Goal: Information Seeking & Learning: Learn about a topic

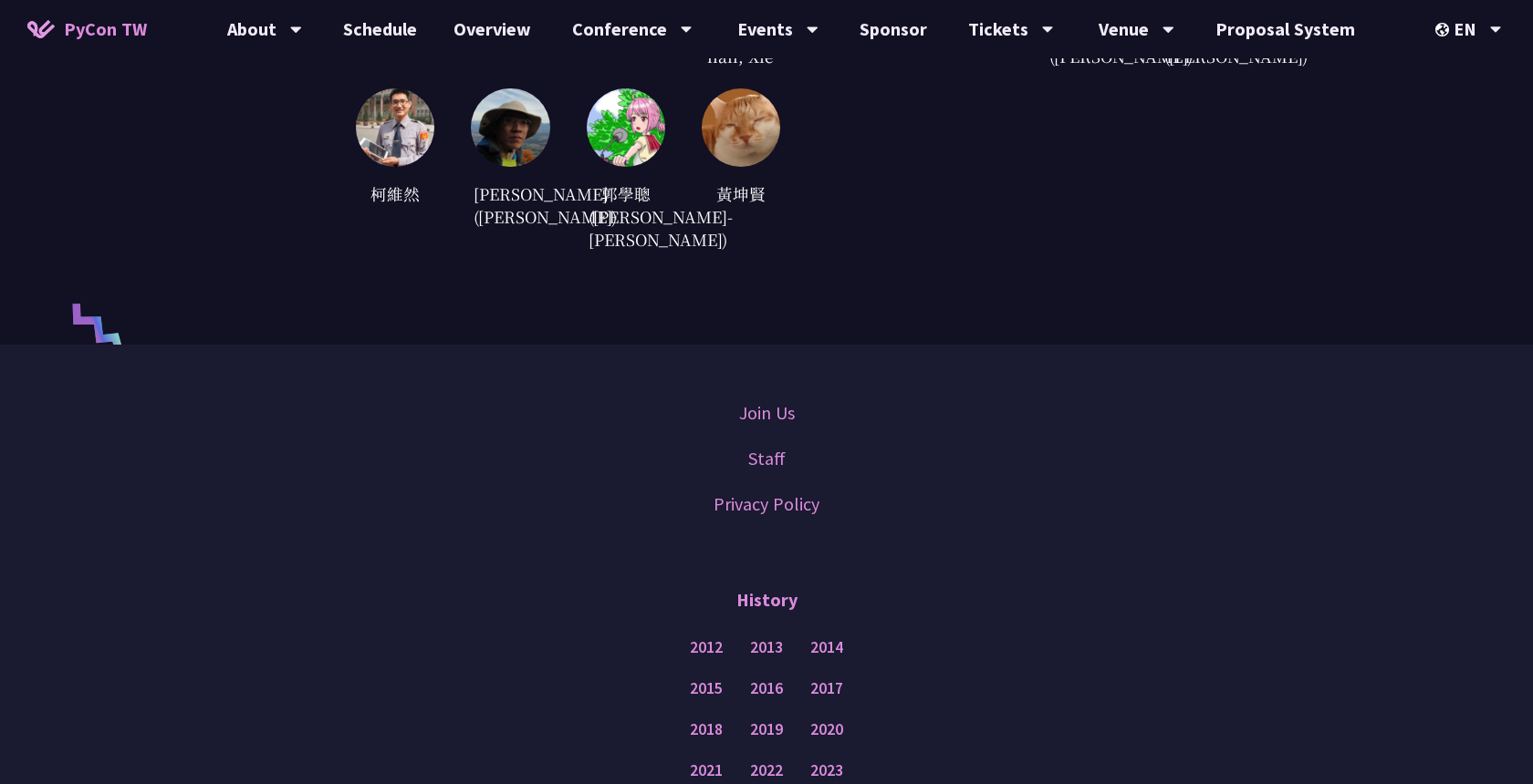
scroll to position [4862, 0]
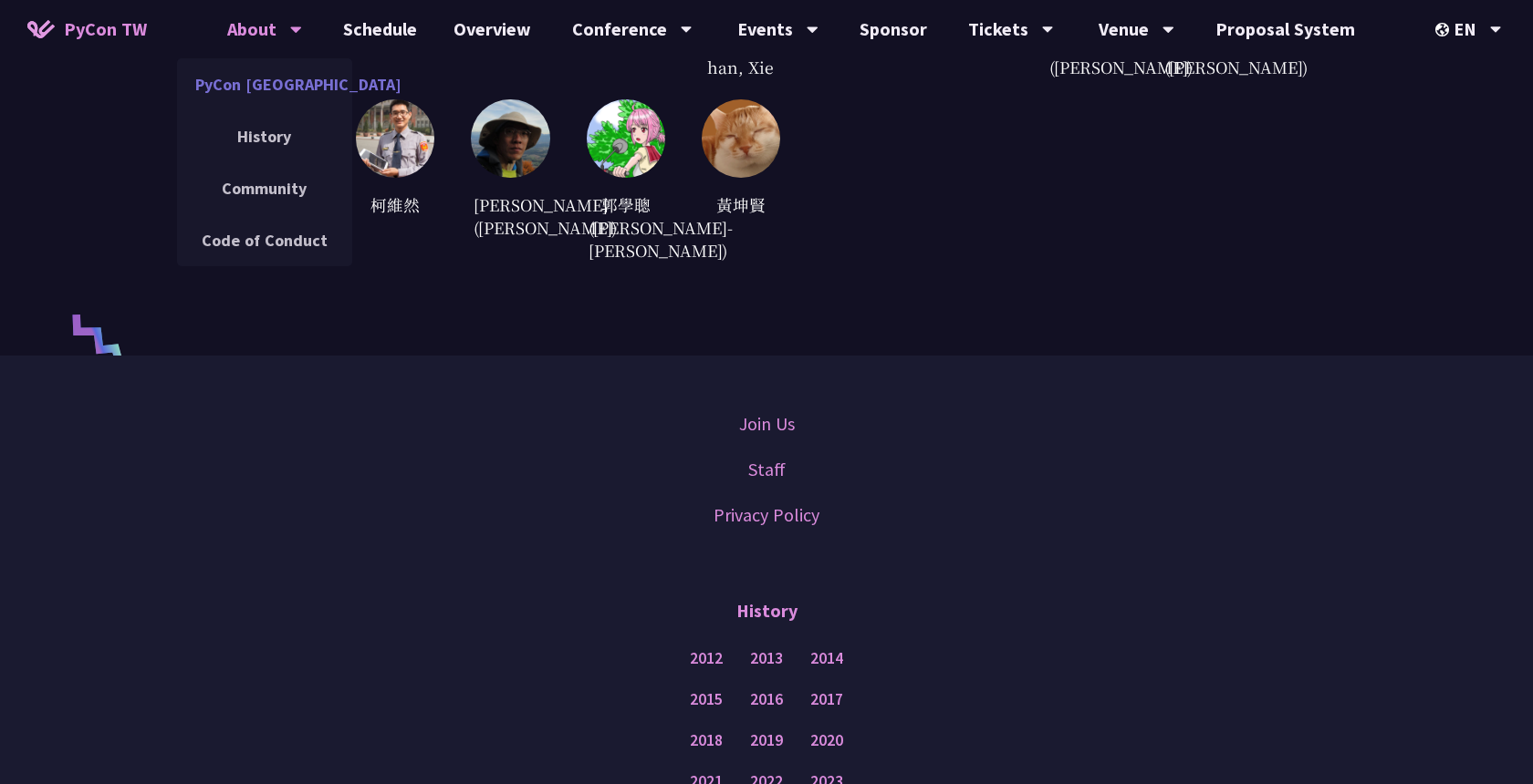
click at [312, 72] on link "PyCon [GEOGRAPHIC_DATA]" at bounding box center [264, 85] width 176 height 43
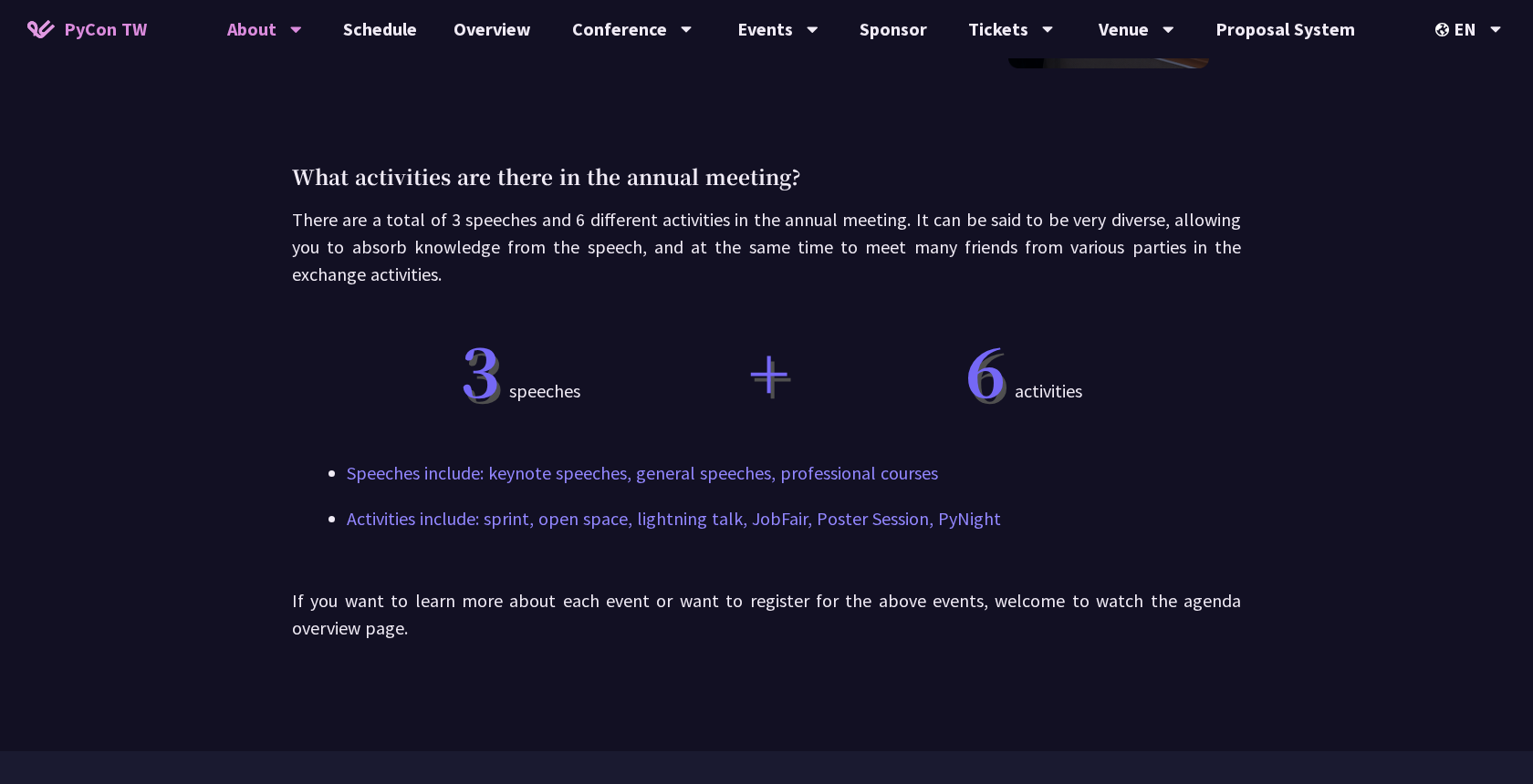
scroll to position [968, 0]
click at [416, 25] on link "Schedule" at bounding box center [379, 29] width 110 height 59
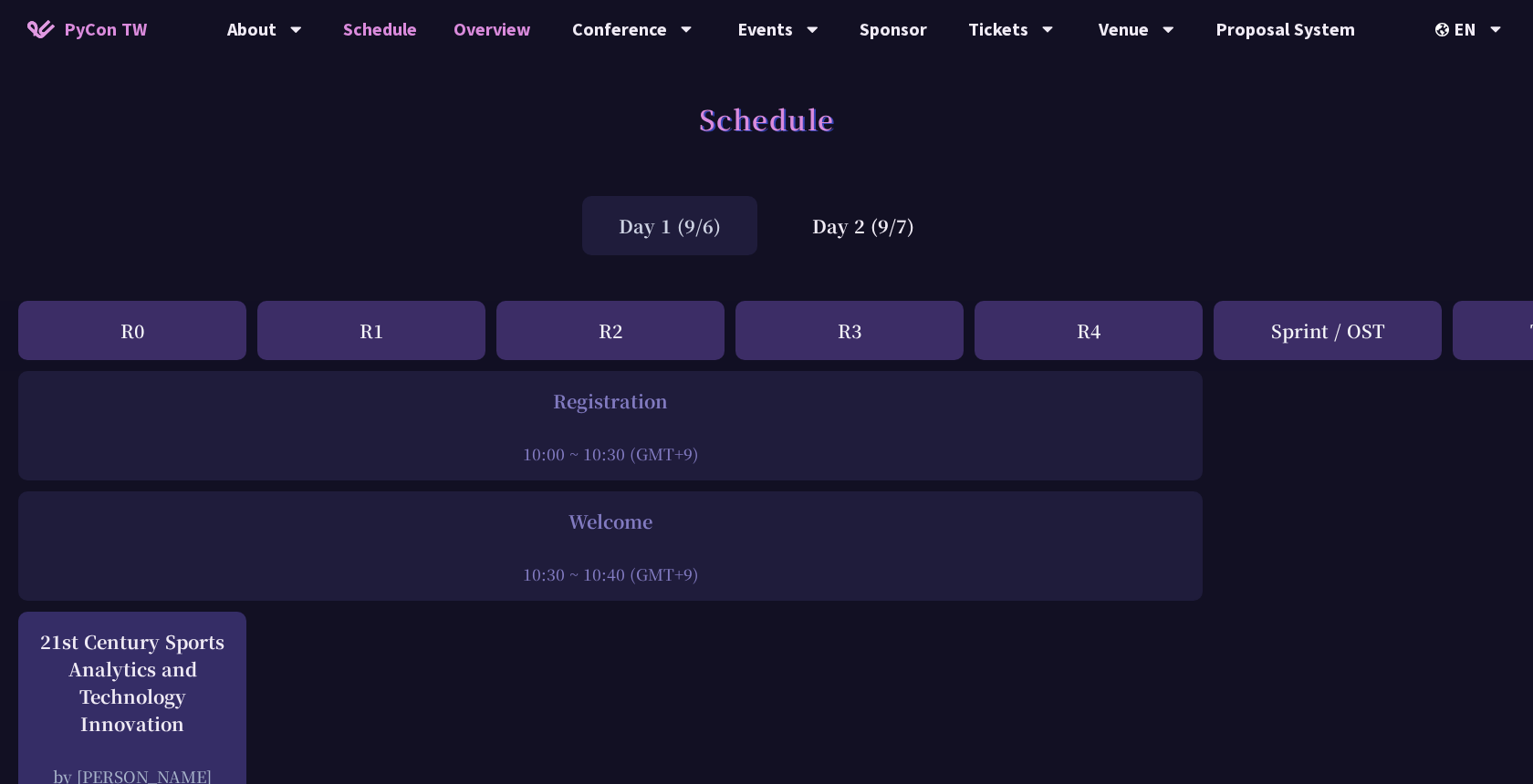
click at [503, 29] on link "Overview" at bounding box center [491, 29] width 114 height 59
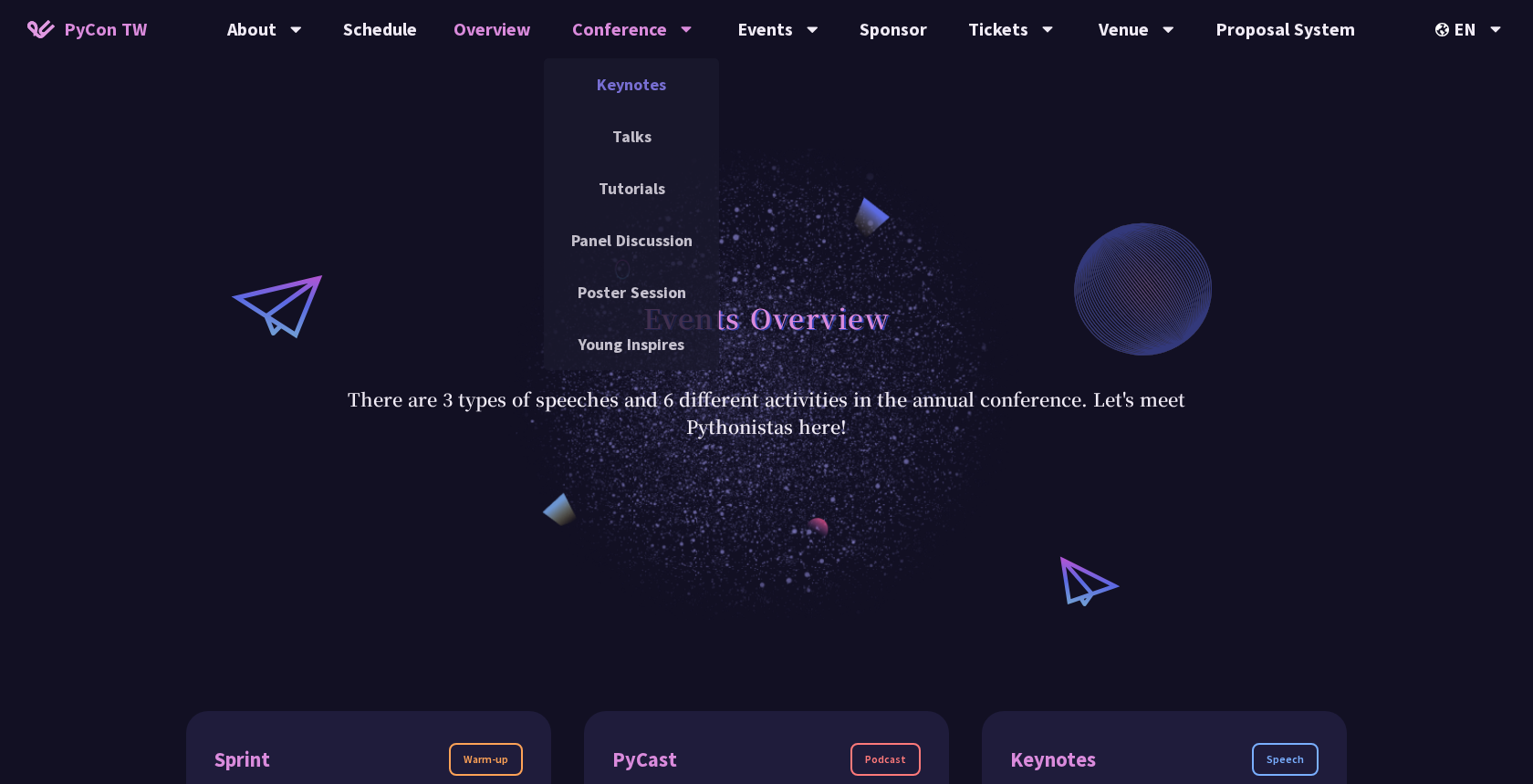
click at [637, 94] on link "Keynotes" at bounding box center [632, 85] width 176 height 43
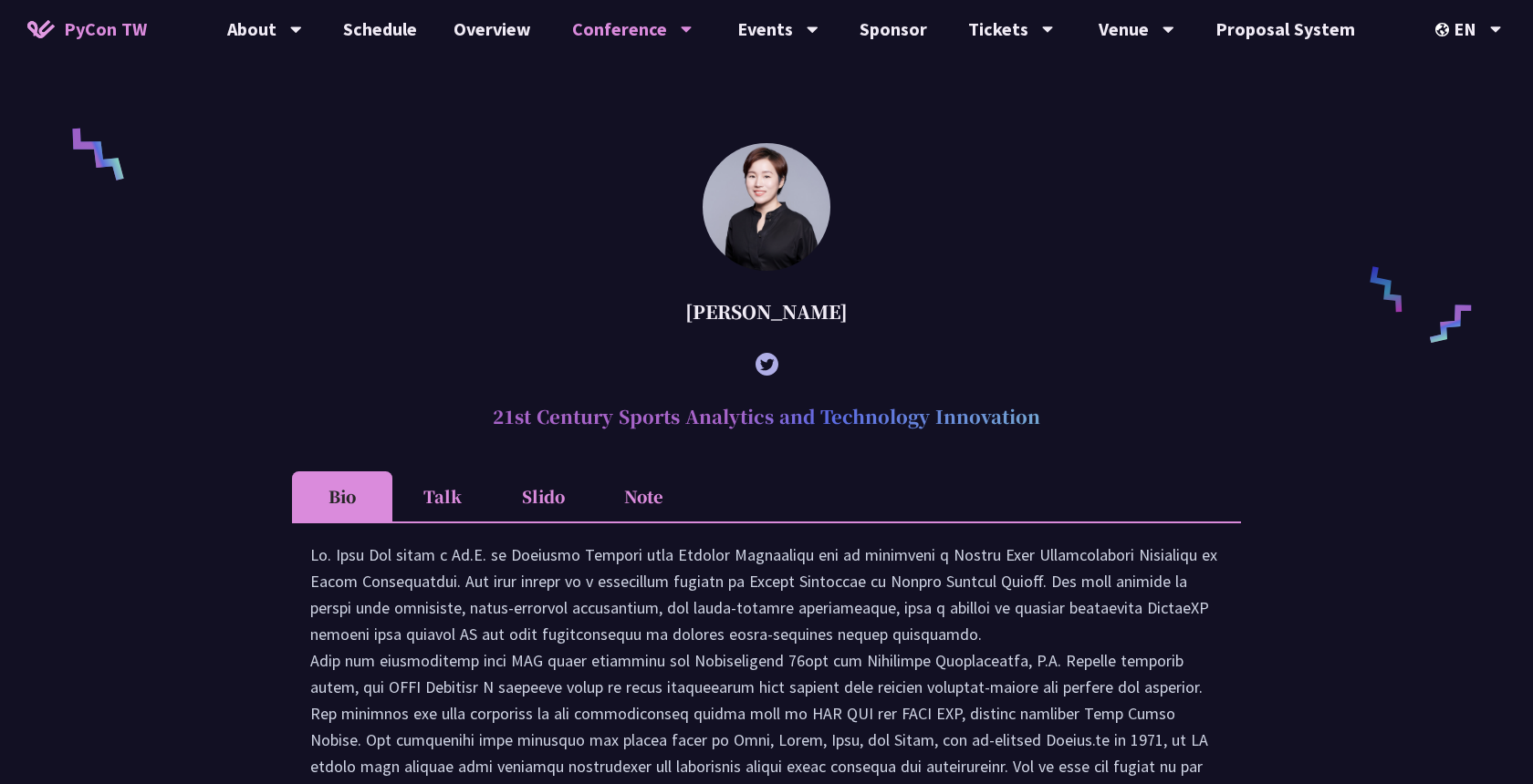
scroll to position [1495, 0]
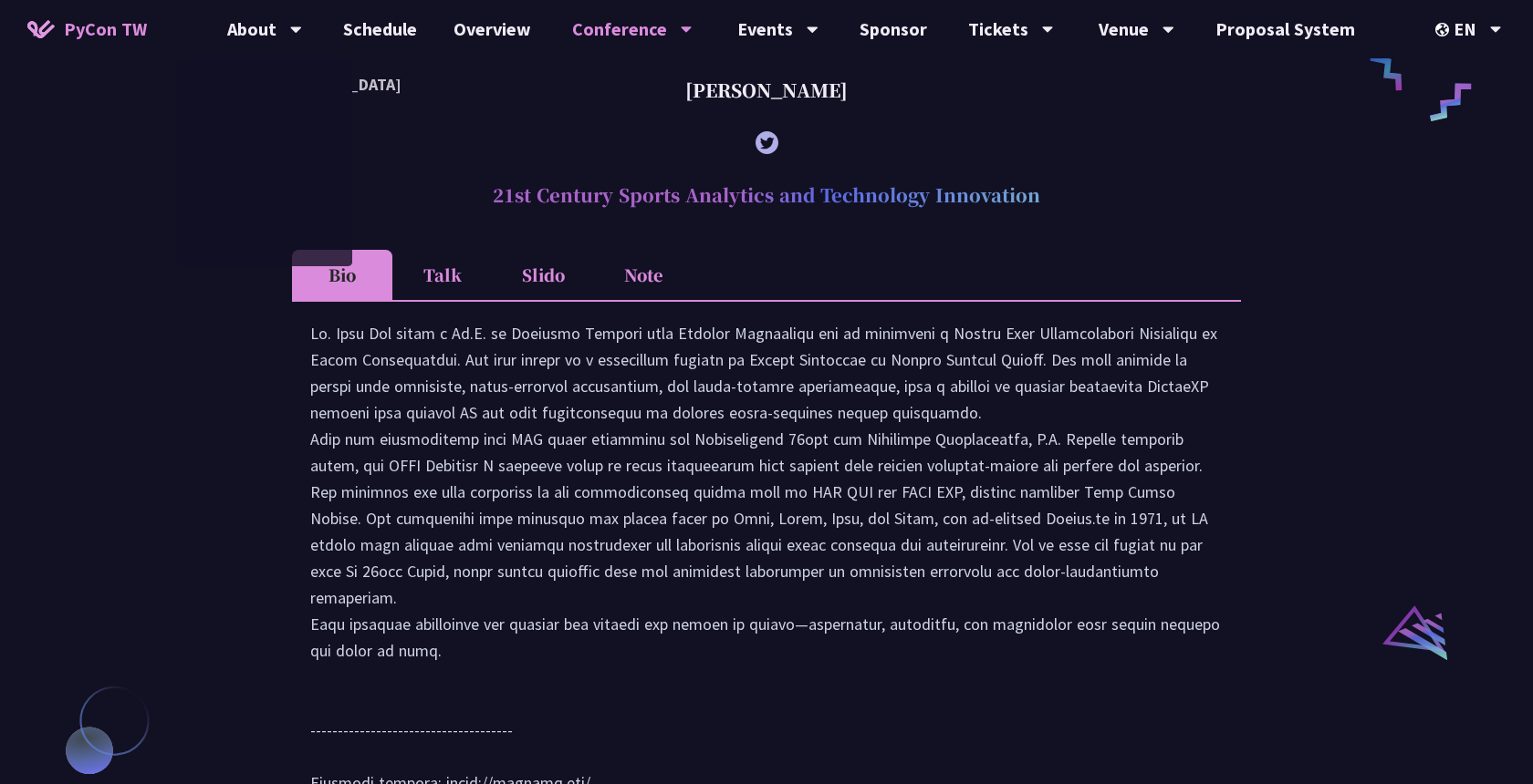
click at [100, 20] on span "PyCon TW" at bounding box center [104, 29] width 83 height 27
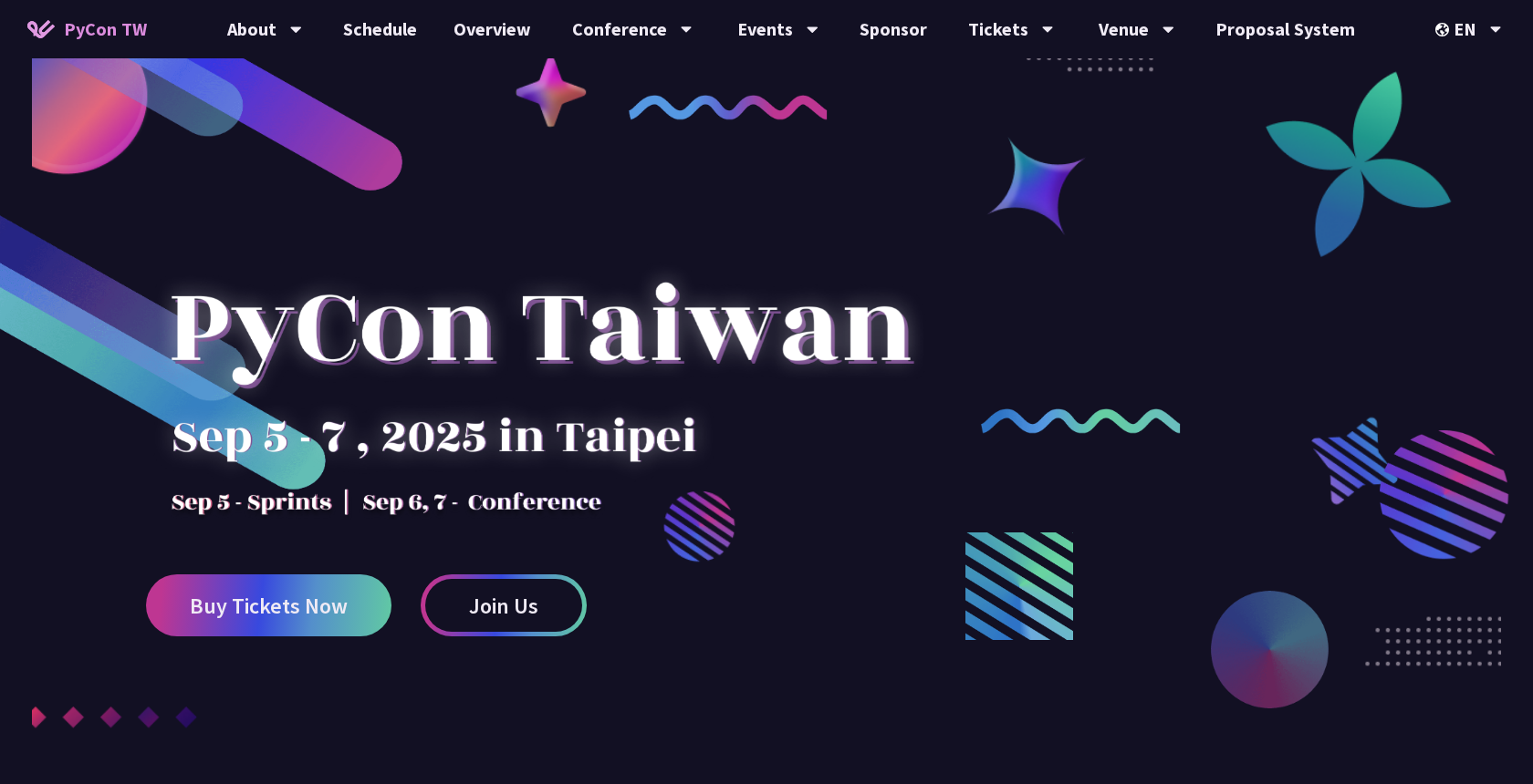
click at [630, 425] on div at bounding box center [540, 360] width 788 height 319
